Goal: Transaction & Acquisition: Purchase product/service

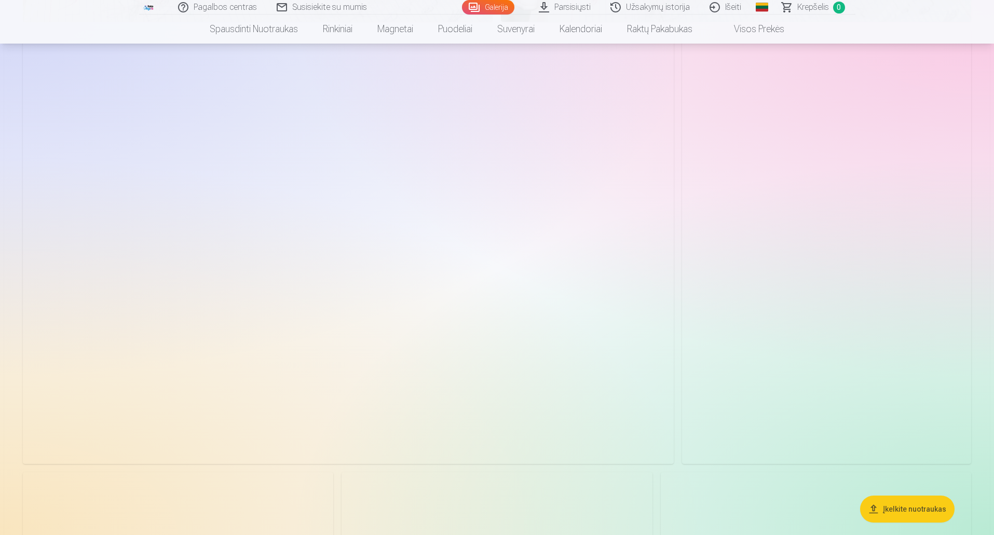
scroll to position [3329, 0]
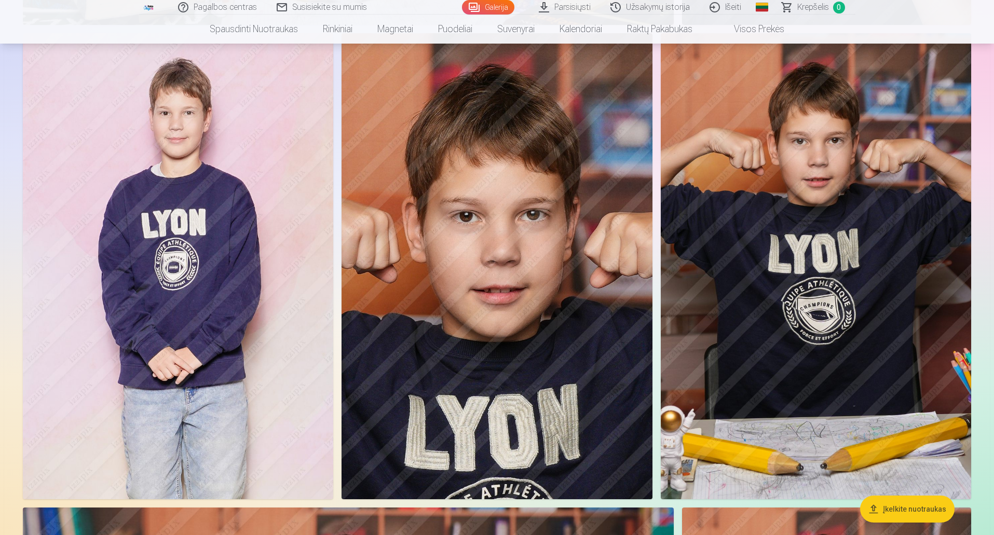
click at [897, 504] on button "Įkelkite nuotraukas" at bounding box center [907, 509] width 94 height 27
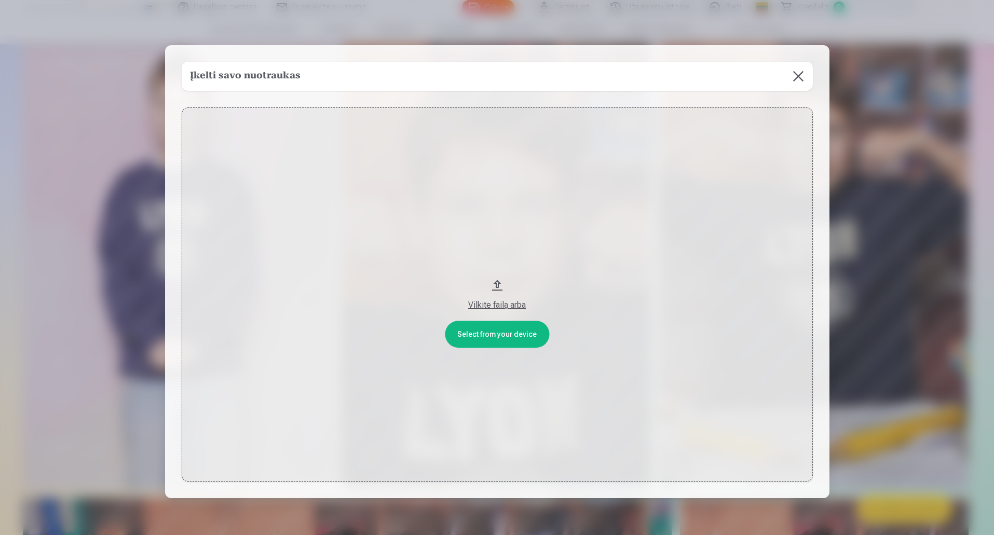
scroll to position [3337, 0]
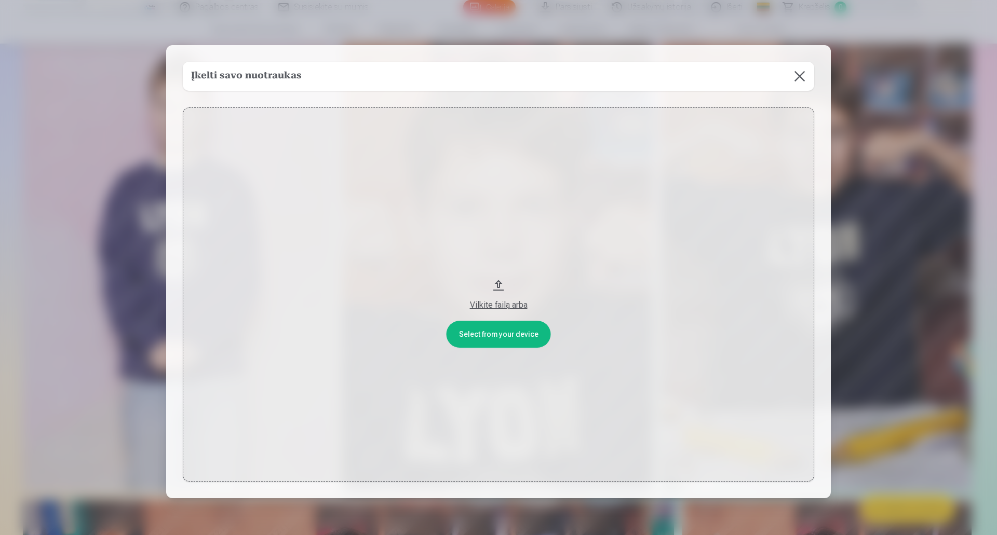
click at [493, 306] on div "Vilkite failą arba" at bounding box center [498, 305] width 611 height 12
click at [801, 82] on button at bounding box center [799, 76] width 29 height 29
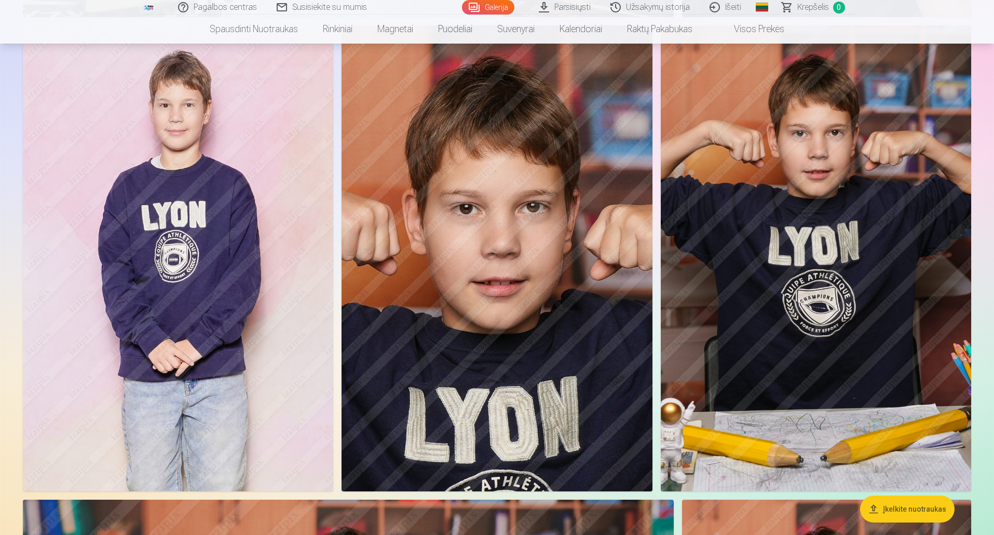
click at [893, 282] on img at bounding box center [816, 258] width 310 height 466
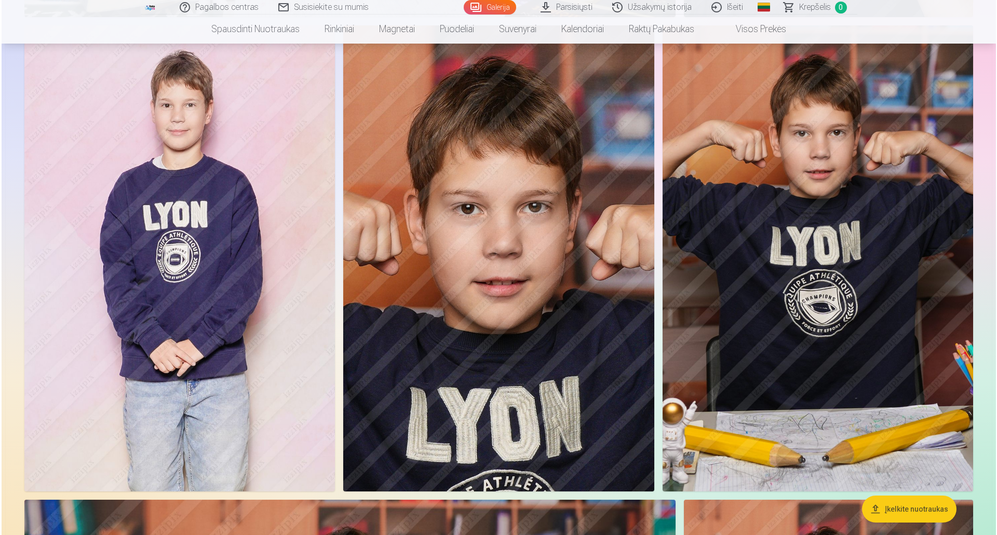
scroll to position [3344, 0]
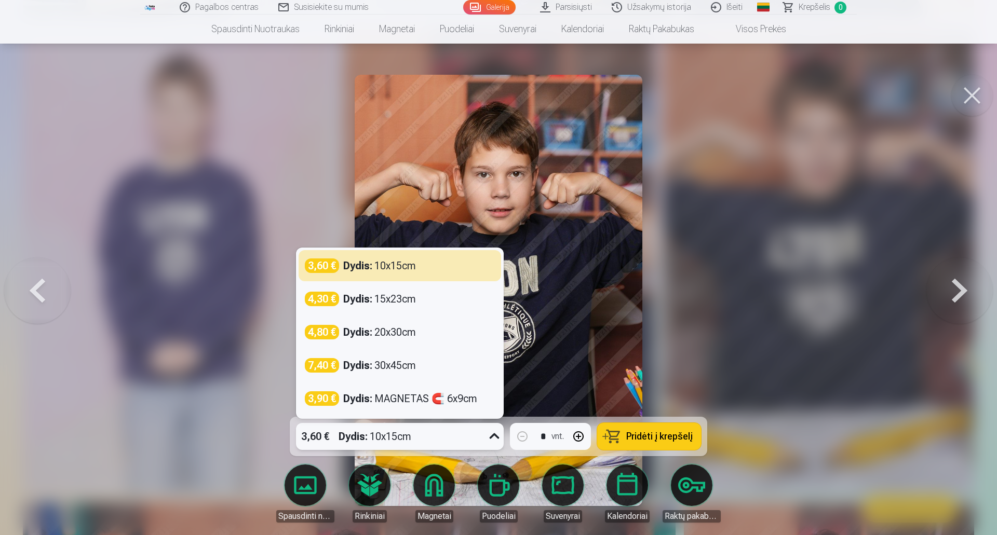
click at [497, 434] on icon at bounding box center [494, 436] width 17 height 17
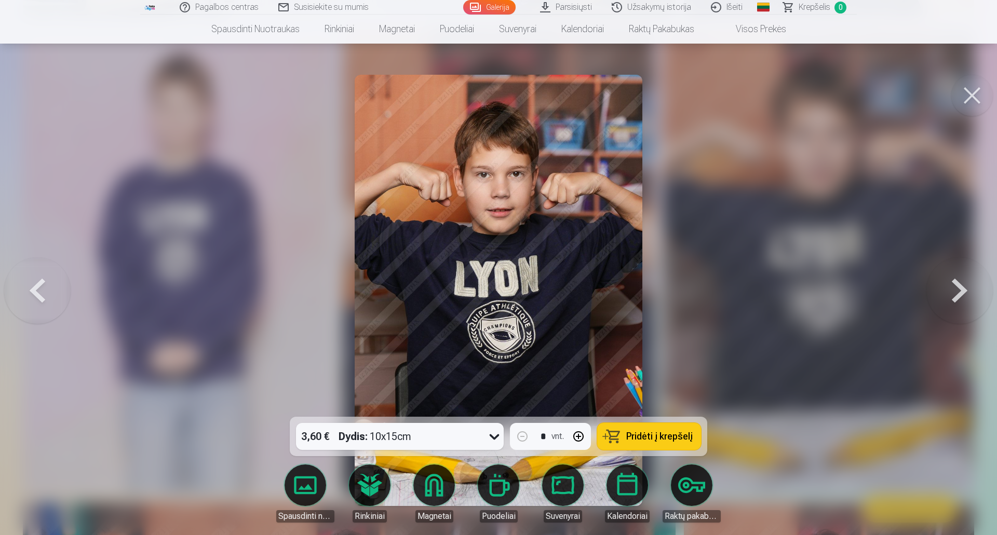
click at [655, 440] on span "Pridėti į krepšelį" at bounding box center [659, 436] width 66 height 9
click at [976, 90] on button at bounding box center [972, 96] width 42 height 42
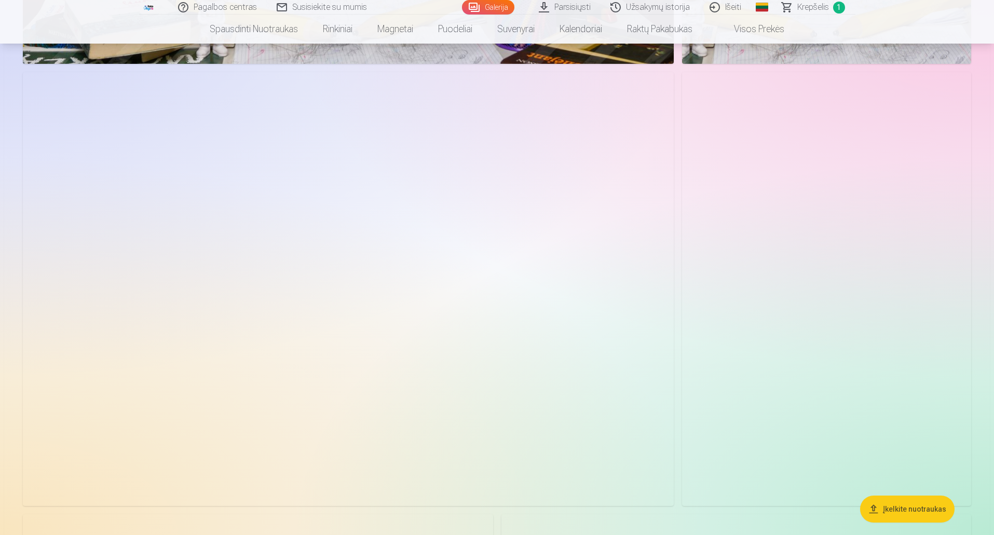
scroll to position [4299, 0]
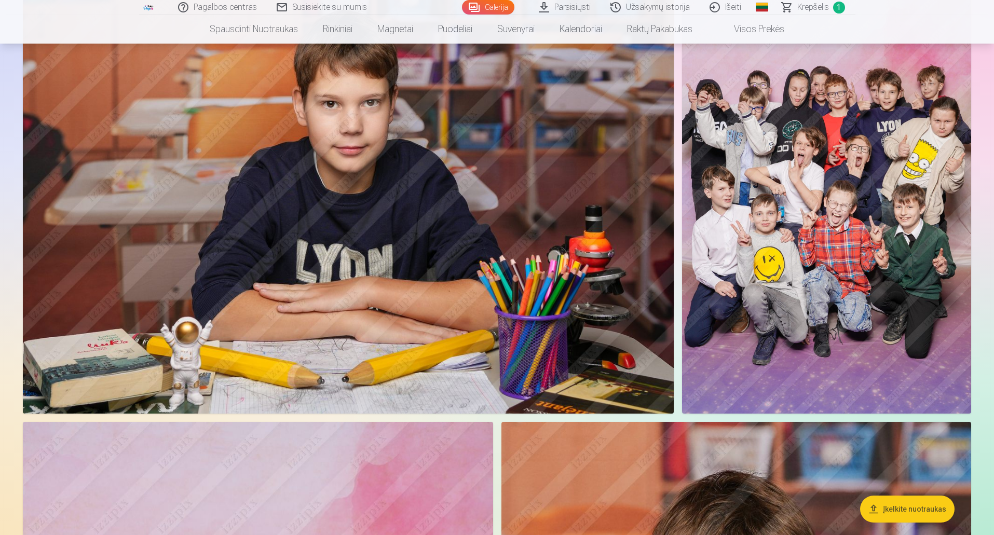
click at [794, 98] on img at bounding box center [826, 197] width 289 height 434
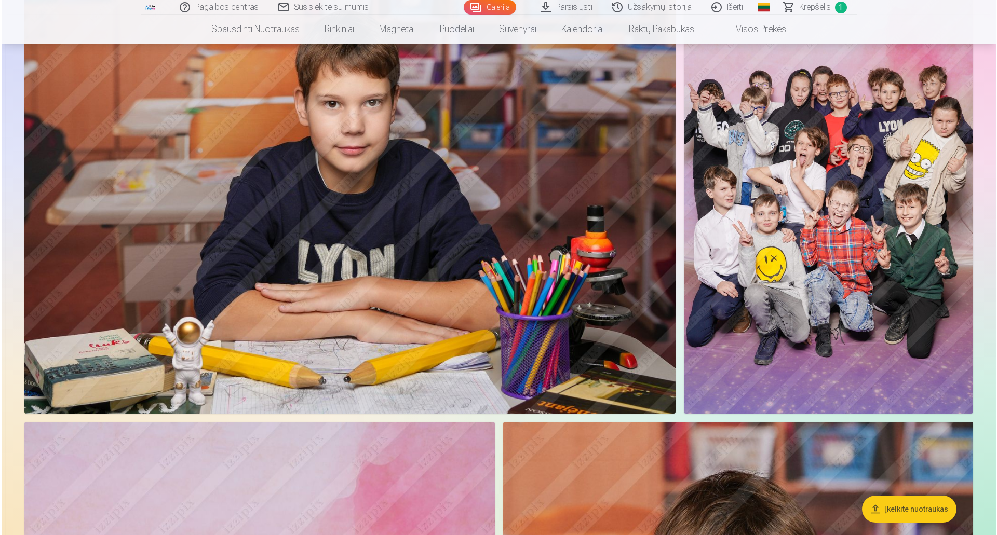
scroll to position [4311, 0]
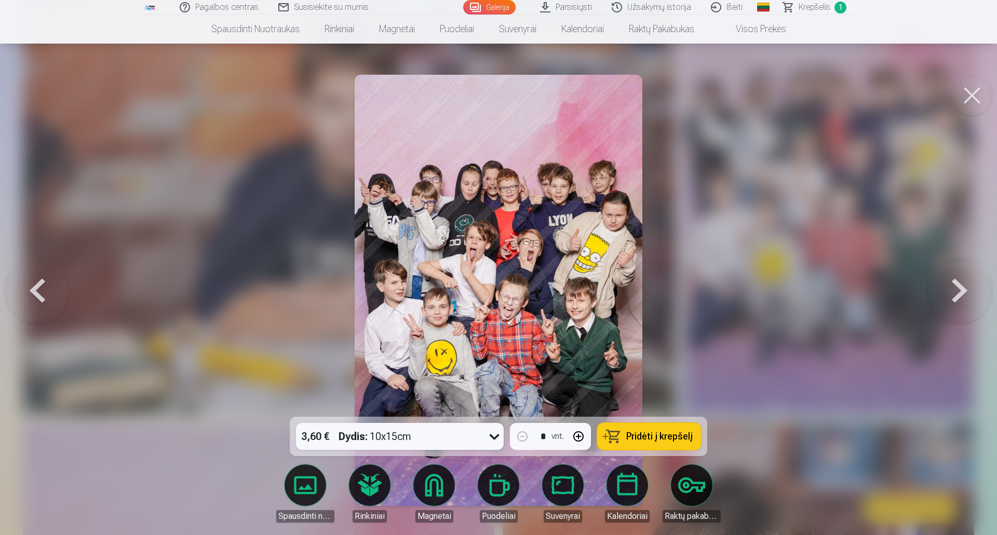
click at [680, 433] on span "Pridėti į krepšelį" at bounding box center [659, 436] width 66 height 9
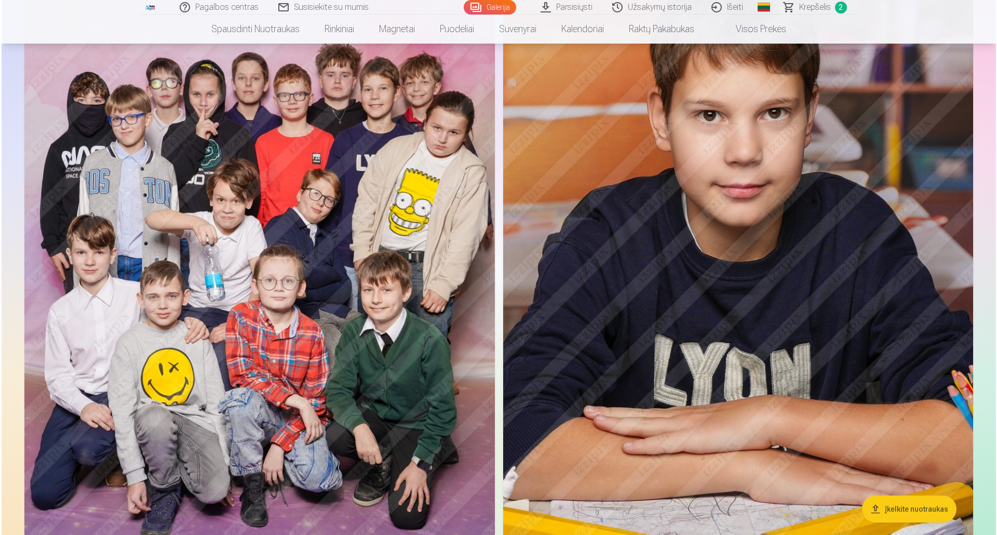
scroll to position [4796, 0]
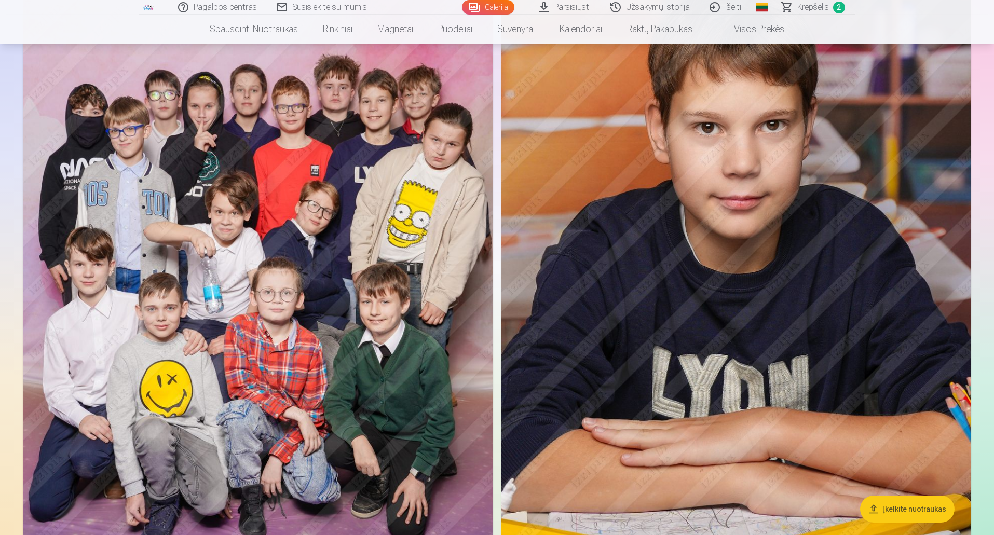
click at [430, 267] on img at bounding box center [258, 278] width 470 height 706
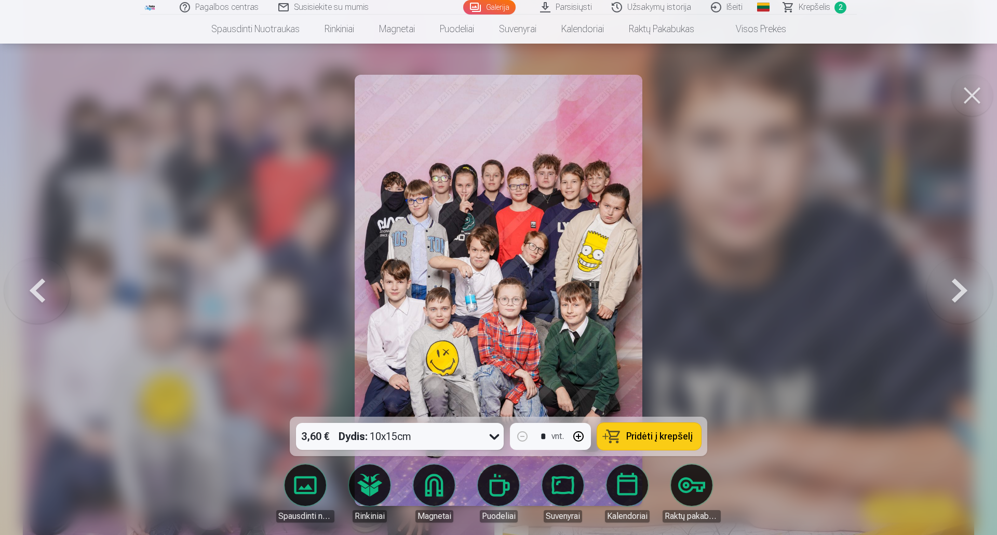
click at [670, 435] on span "Pridėti į krepšelį" at bounding box center [659, 436] width 66 height 9
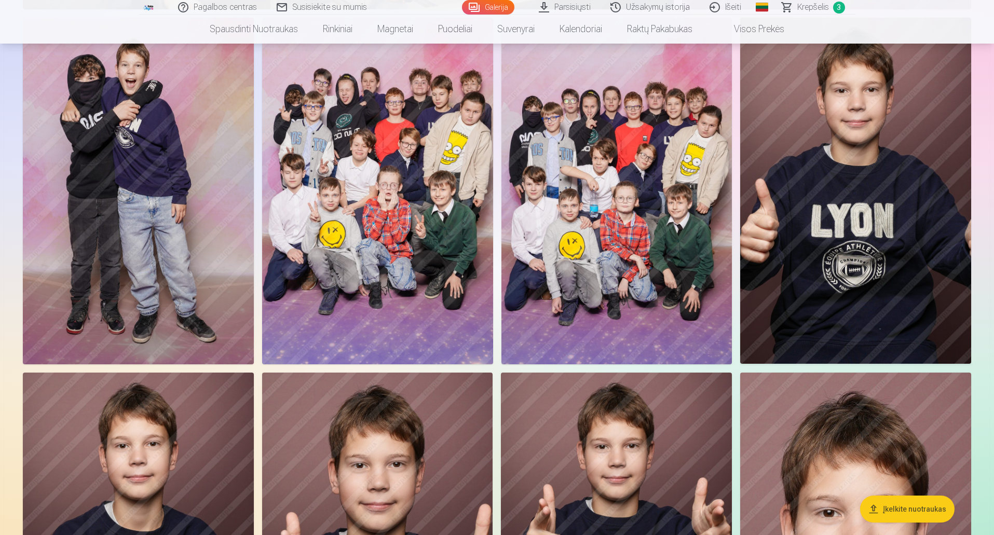
scroll to position [5813, 0]
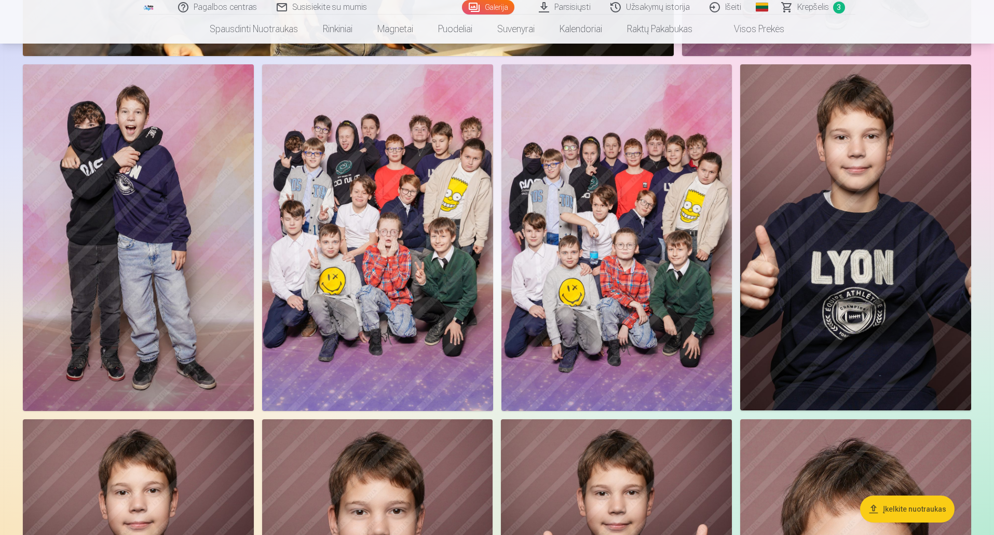
click at [167, 234] on img at bounding box center [138, 237] width 231 height 346
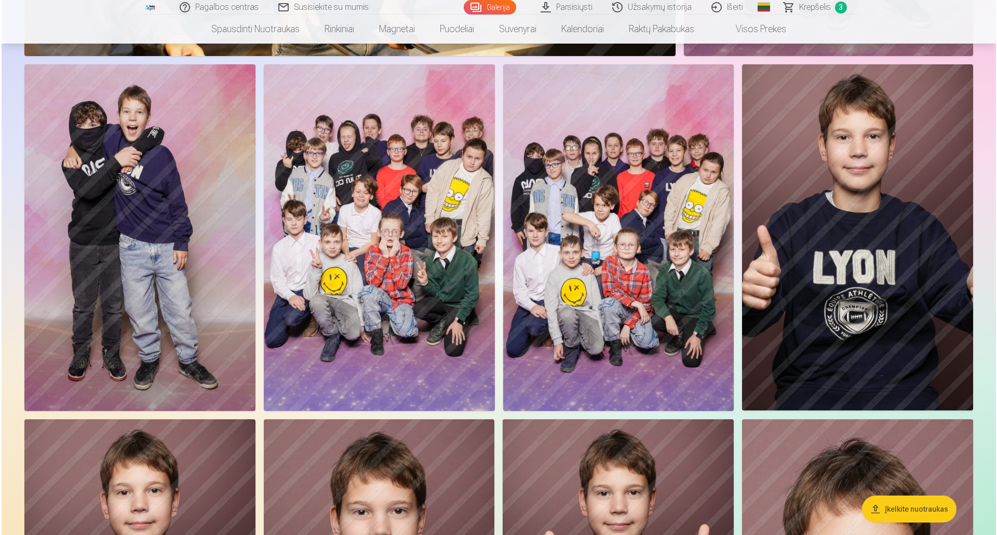
scroll to position [5828, 0]
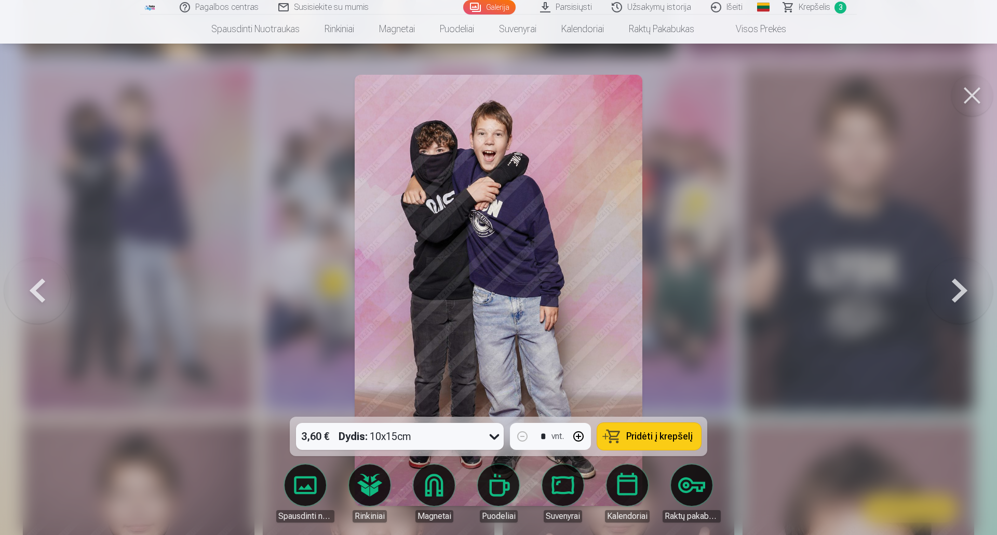
click at [616, 440] on button "Pridėti į krepšelį" at bounding box center [649, 436] width 104 height 27
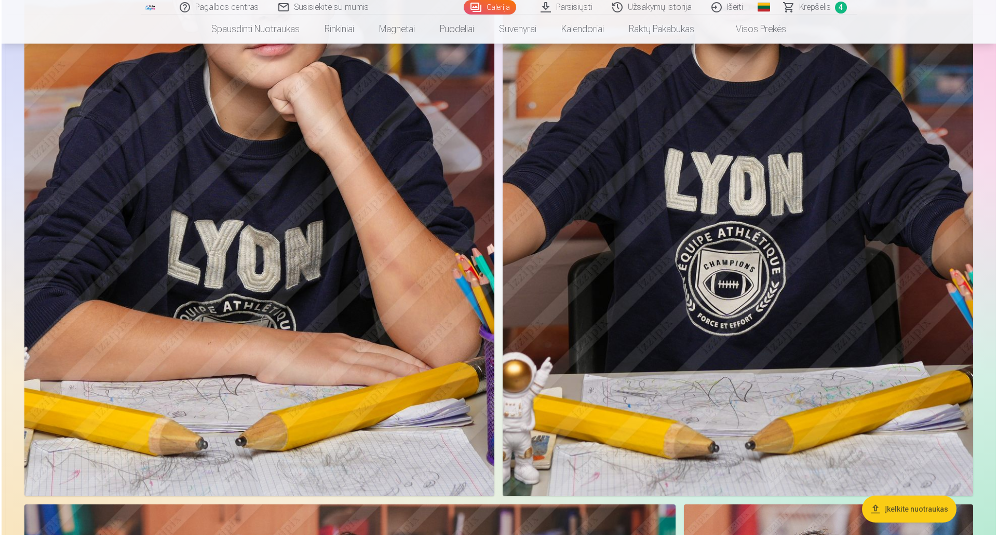
scroll to position [2404, 0]
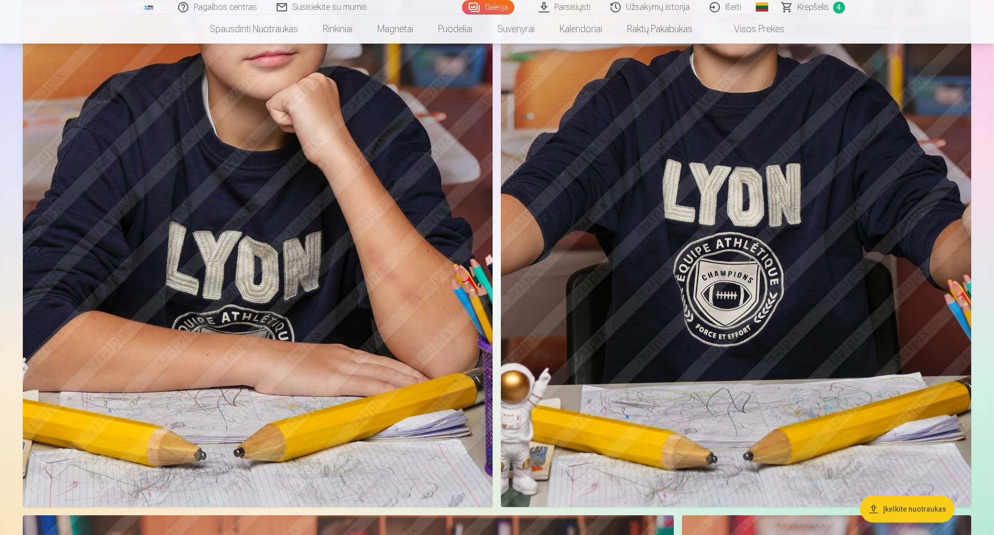
click at [330, 161] on img at bounding box center [258, 155] width 470 height 706
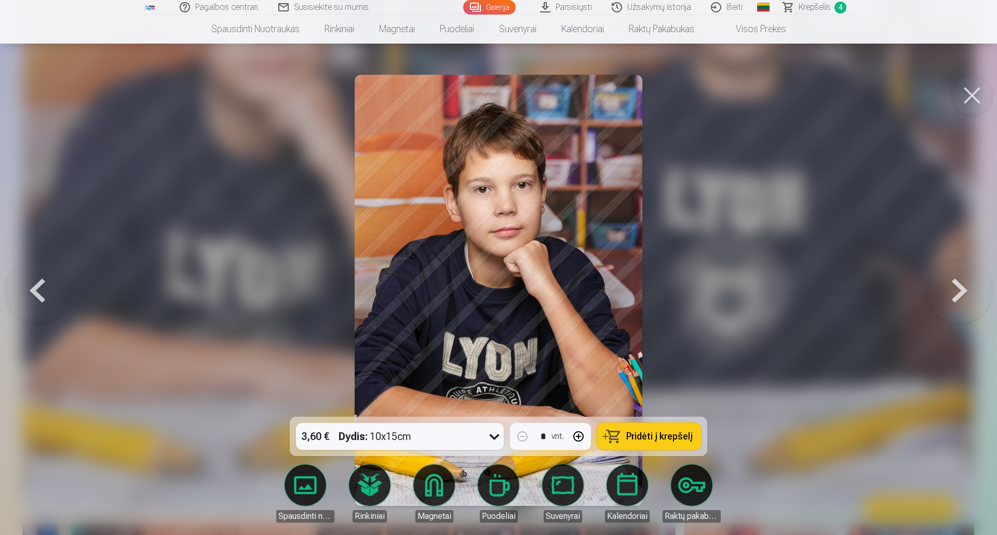
click at [649, 441] on span "Pridėti į krepšelį" at bounding box center [659, 436] width 66 height 9
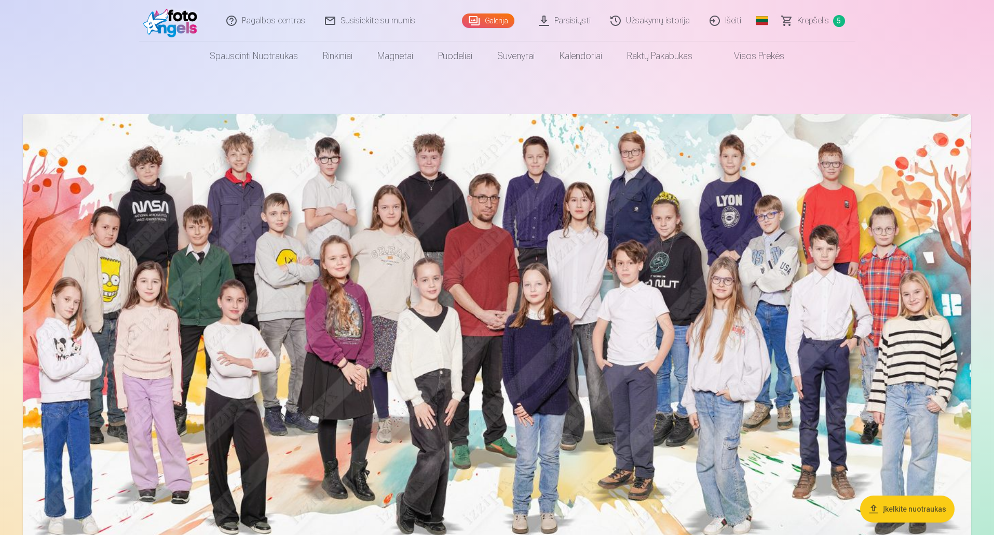
click at [794, 306] on img at bounding box center [497, 356] width 949 height 485
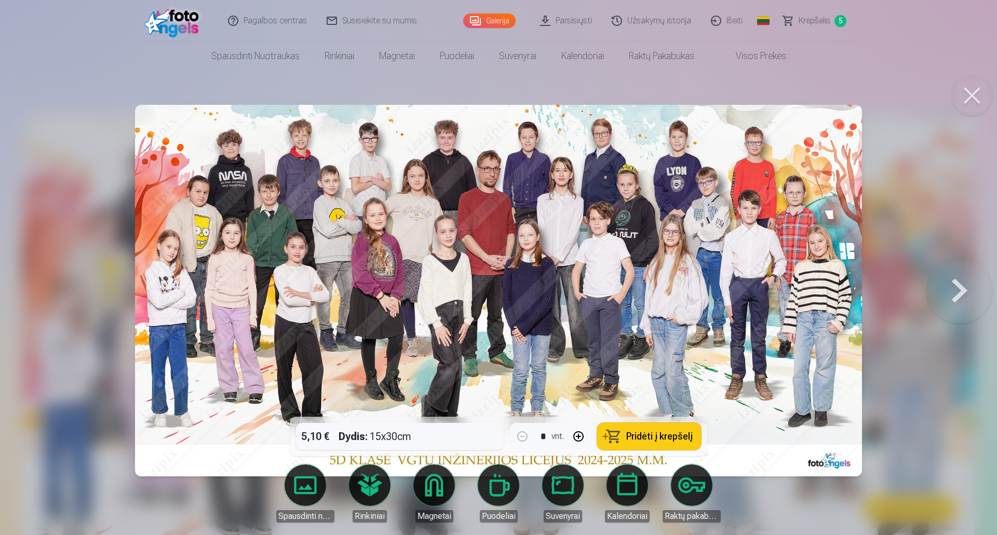
click at [656, 438] on span "Pridėti į krepšelį" at bounding box center [659, 436] width 66 height 9
